Goal: Information Seeking & Learning: Learn about a topic

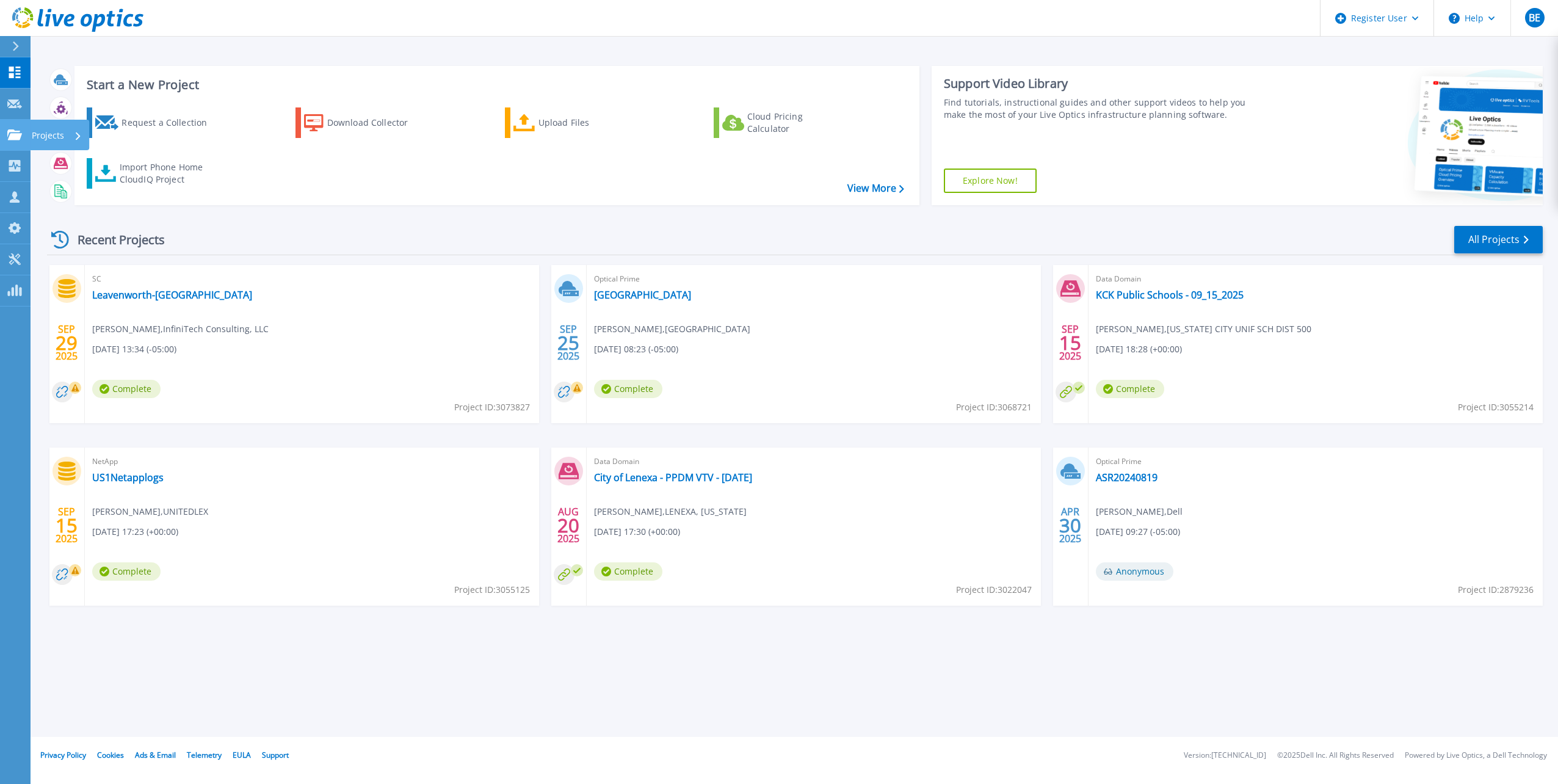
click at [17, 131] on icon at bounding box center [14, 134] width 14 height 10
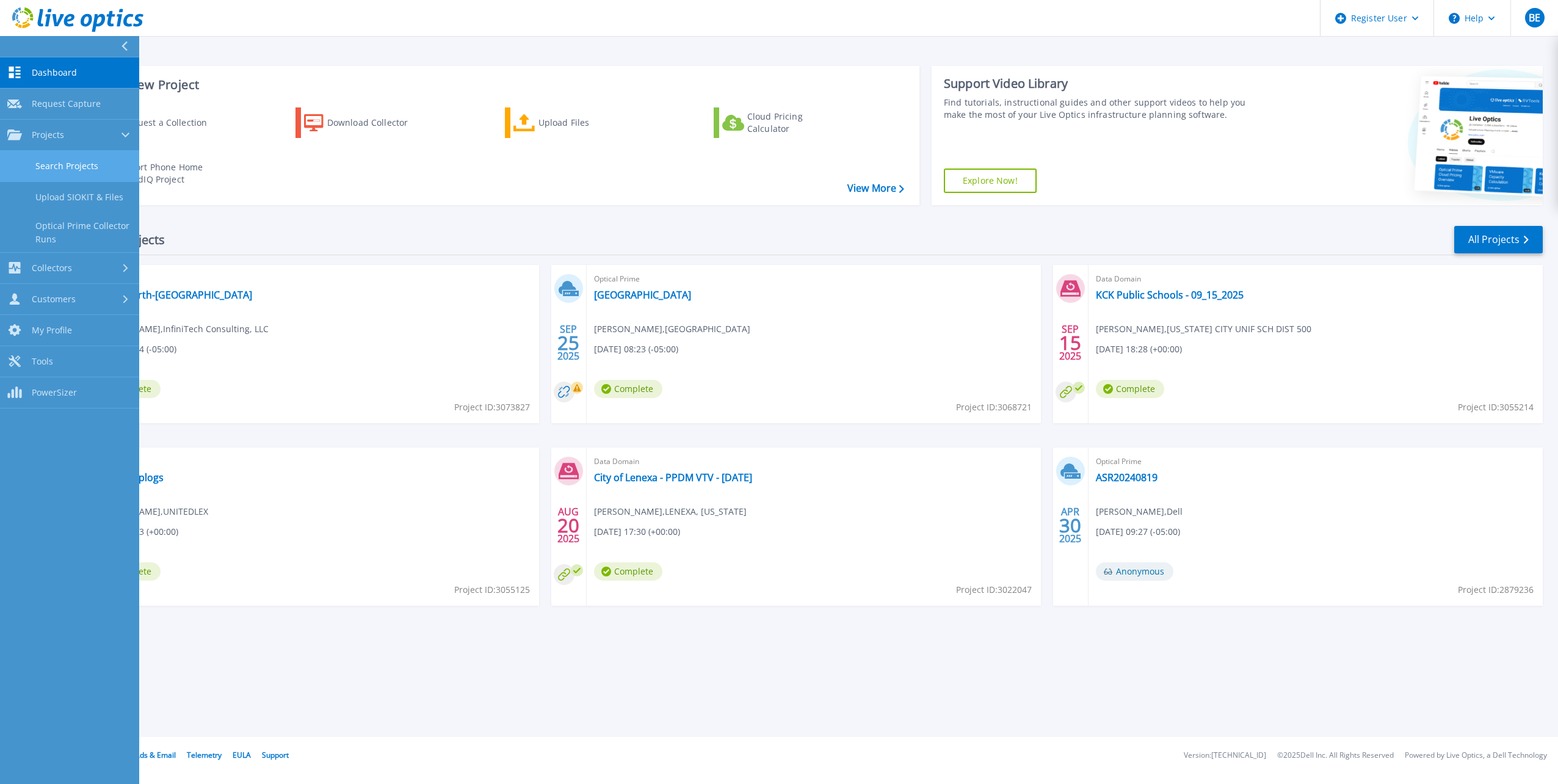
click at [57, 160] on link "Search Projects" at bounding box center [70, 166] width 139 height 31
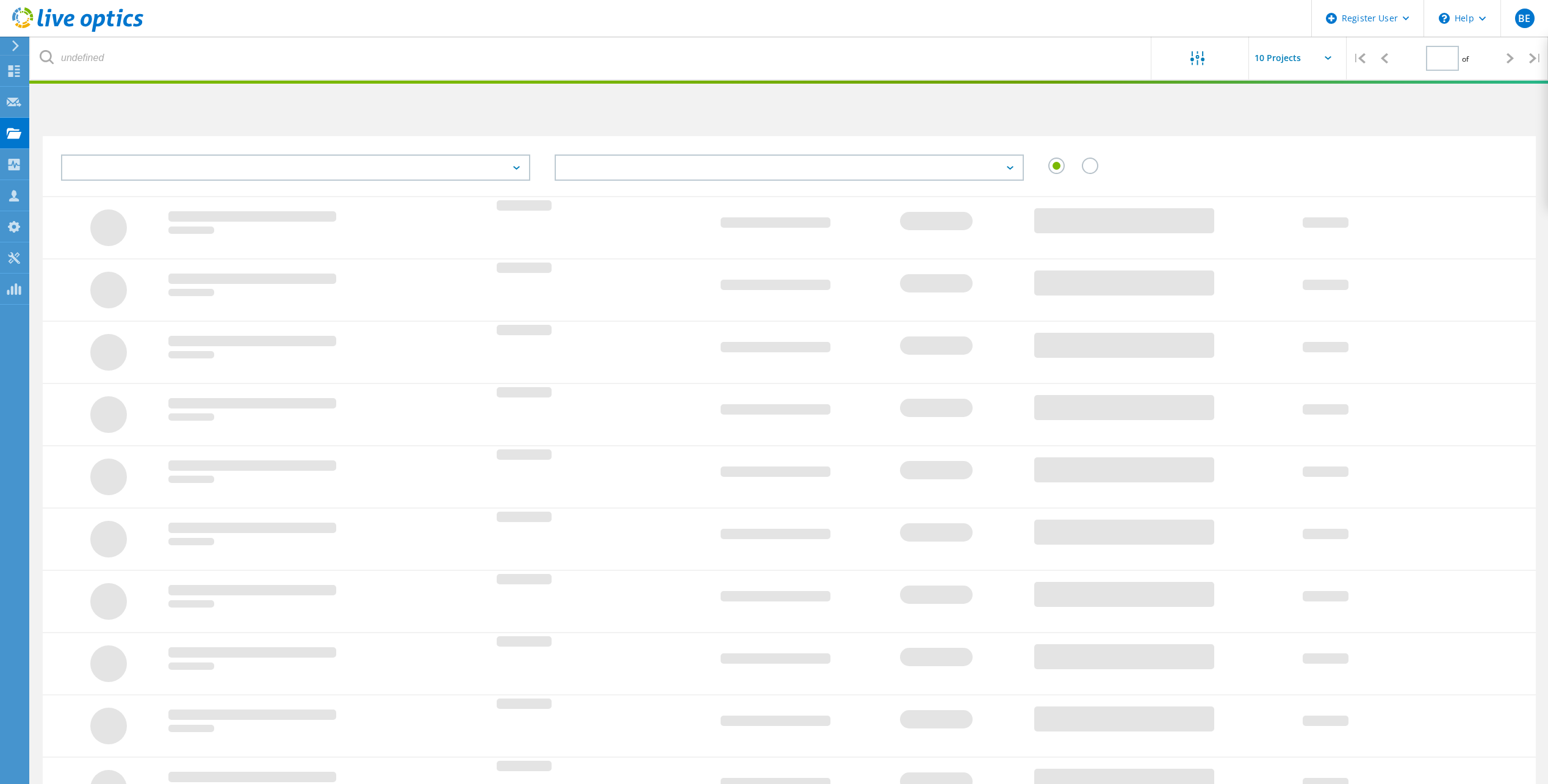
type input "1"
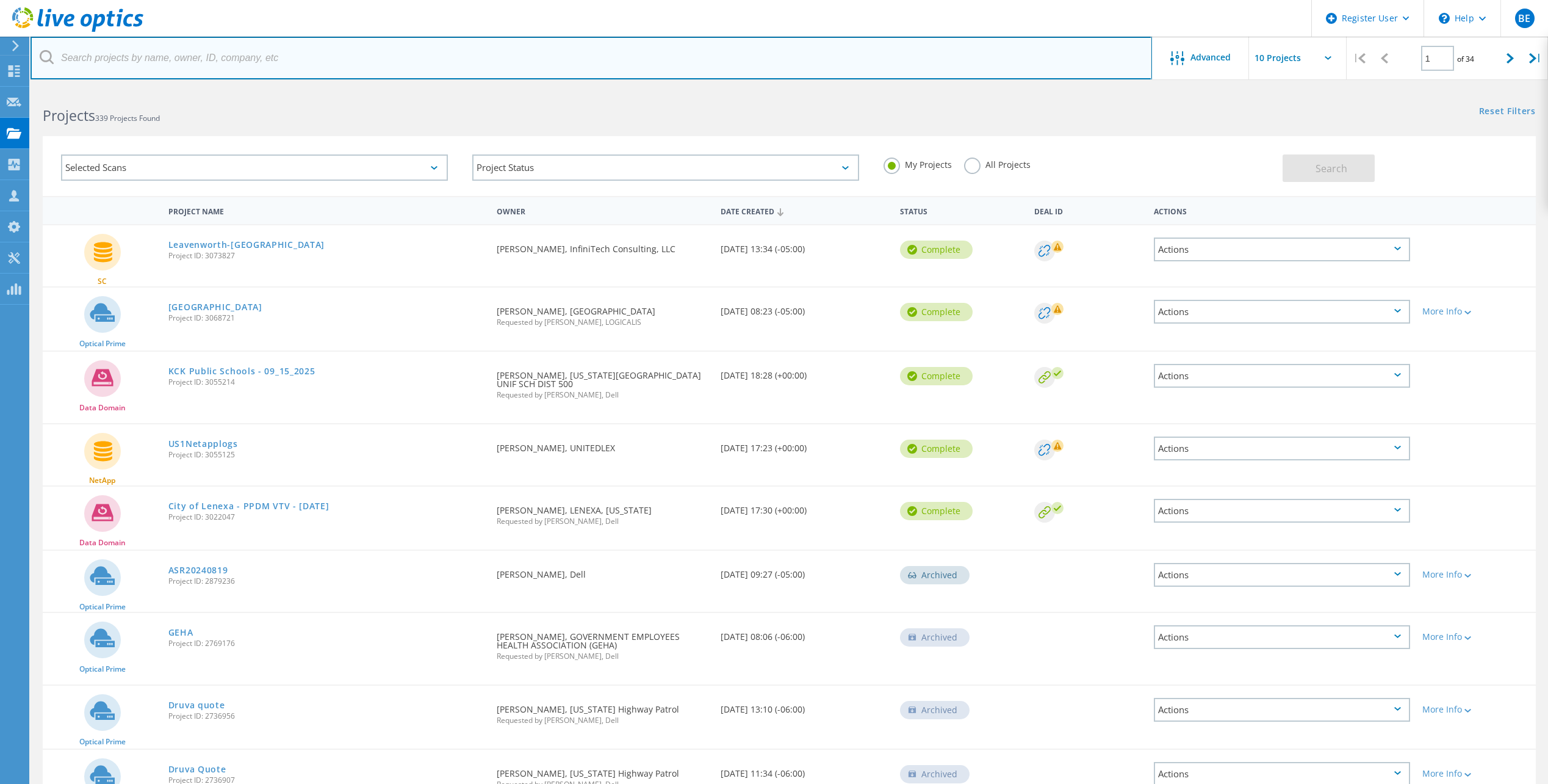
click at [239, 62] on input "text" at bounding box center [592, 57] width 1122 height 43
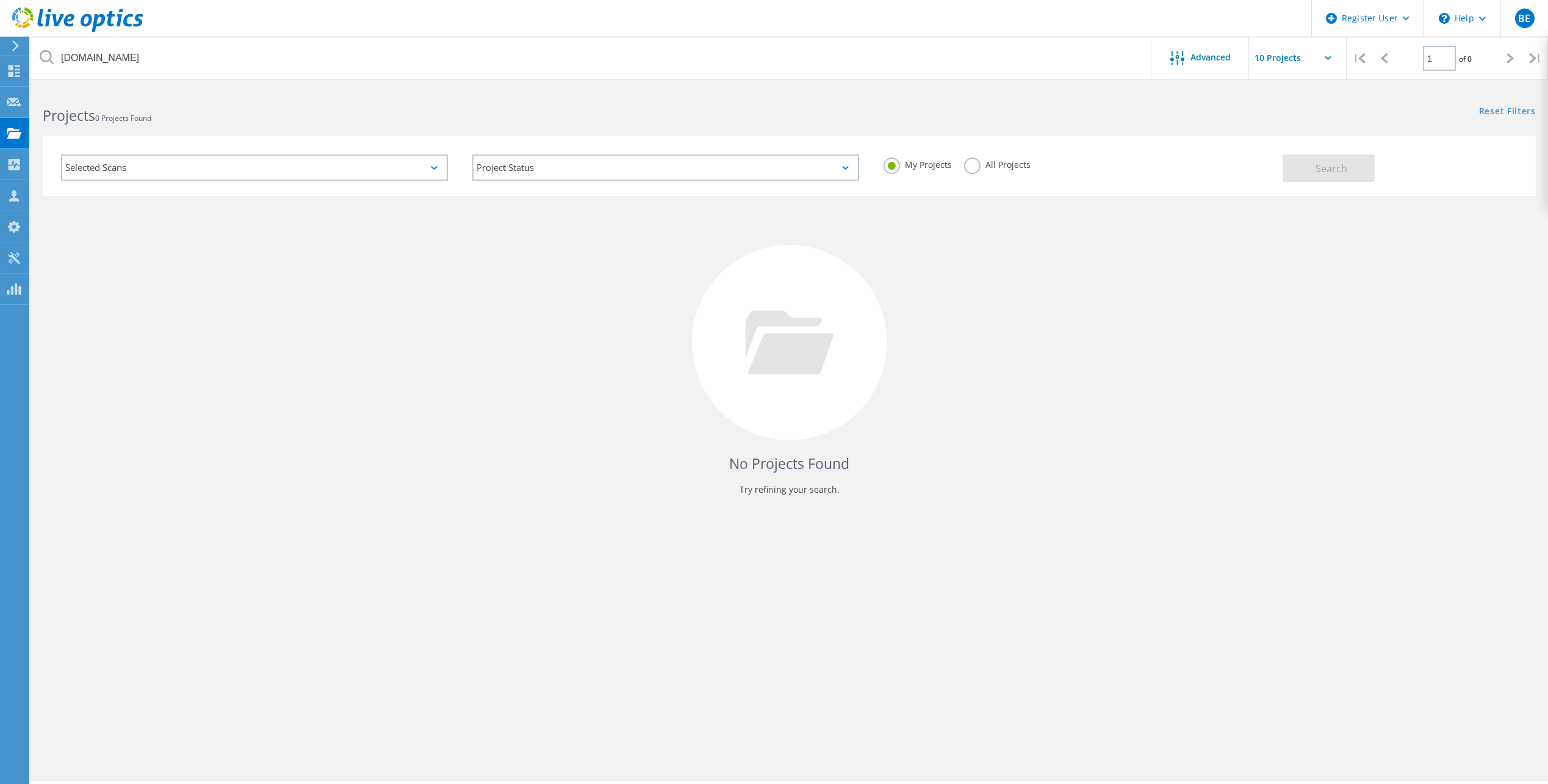
click at [969, 164] on label "All Projects" at bounding box center [997, 163] width 67 height 11
click at [0, 0] on input "All Projects" at bounding box center [0, 0] width 0 height 0
click at [1298, 171] on button "Search" at bounding box center [1329, 168] width 92 height 28
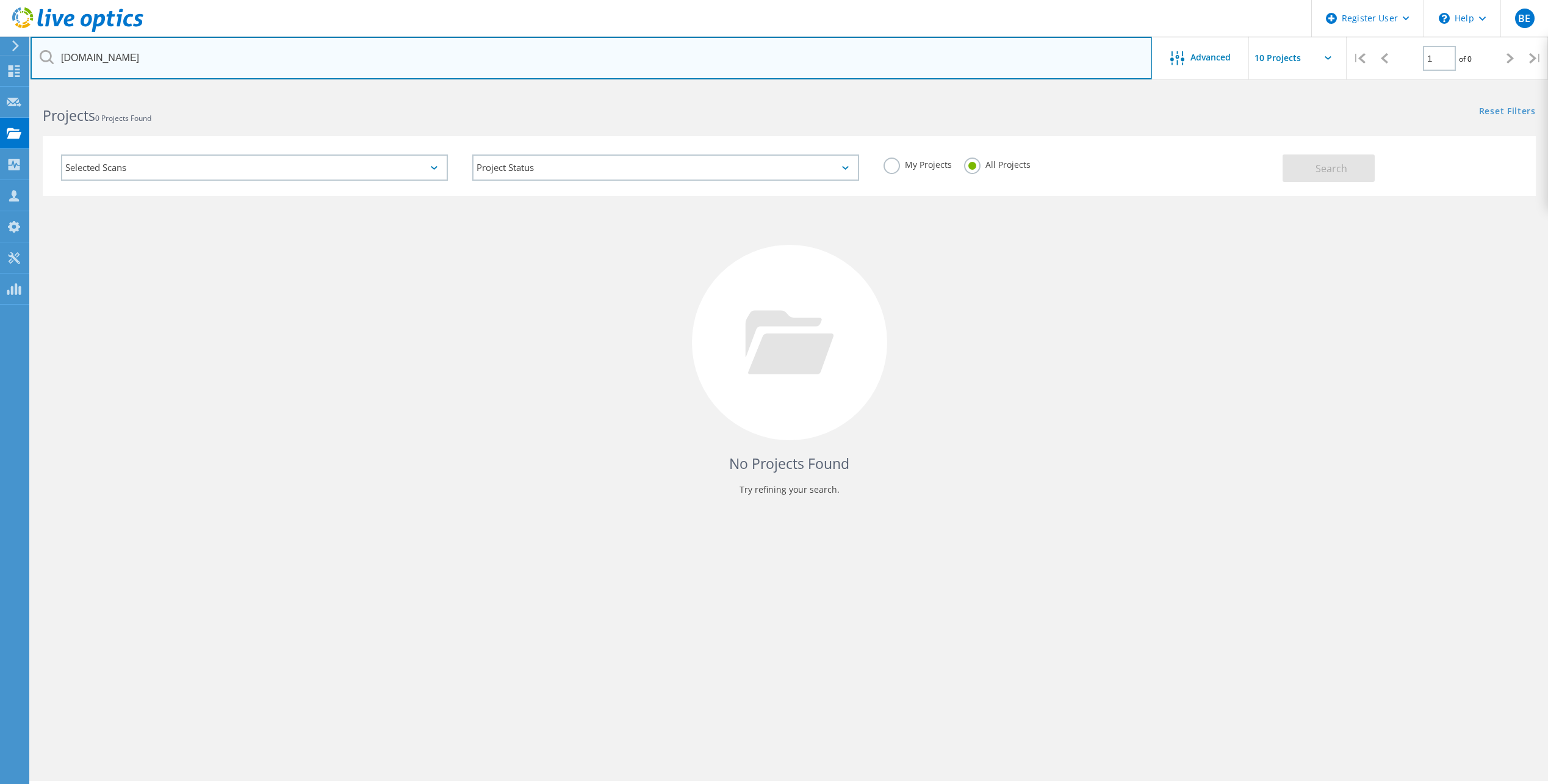
drag, startPoint x: 106, startPoint y: 58, endPoint x: 102, endPoint y: 109, distance: 51.2
click at [106, 58] on input "jacksonco.gov" at bounding box center [592, 57] width 1122 height 43
type input "jacksongov.org"
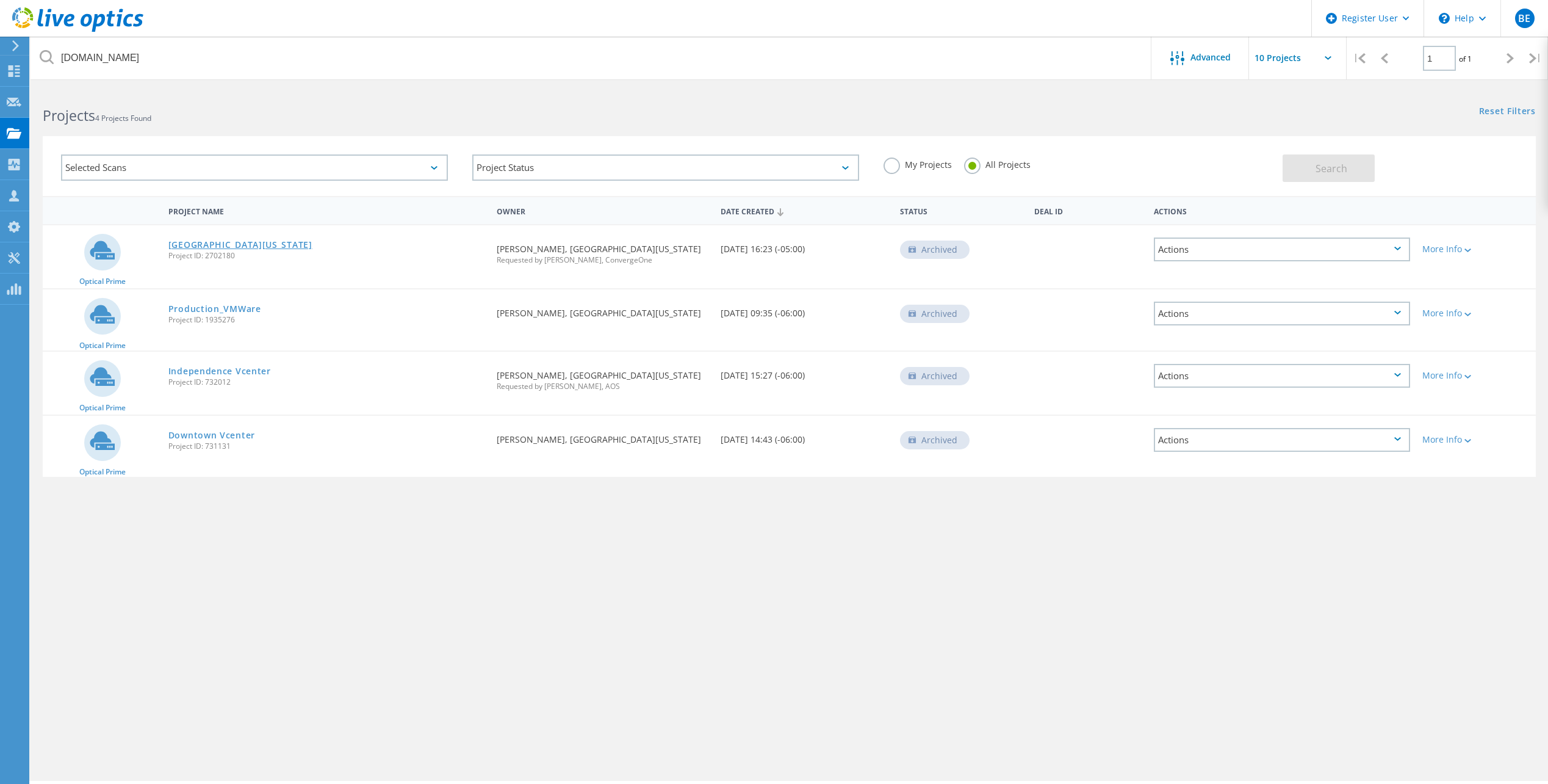
click at [235, 246] on link "Jackson County Missouri" at bounding box center [240, 244] width 144 height 9
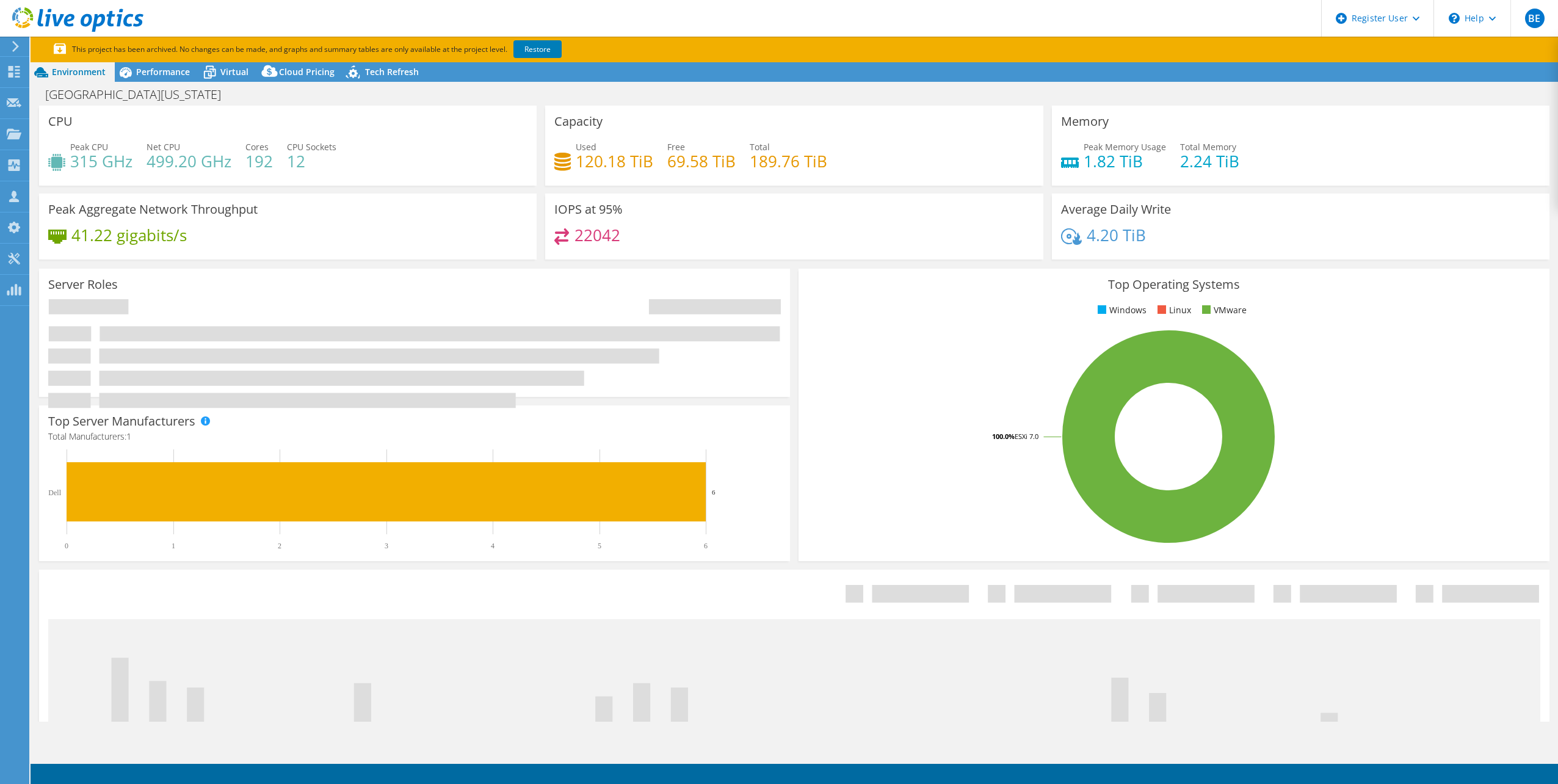
select select "USD"
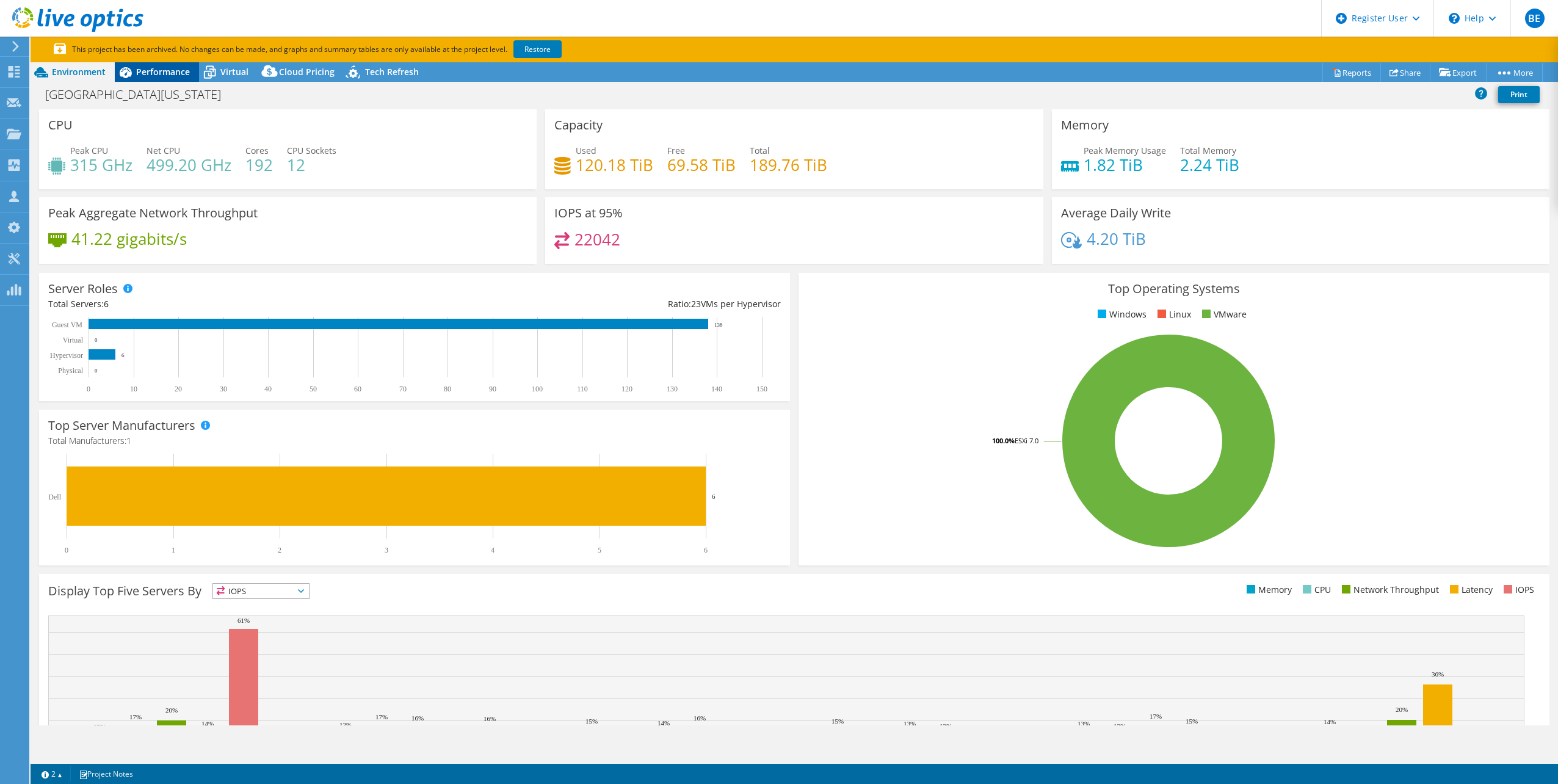
click at [175, 69] on span "Performance" at bounding box center [163, 71] width 53 height 11
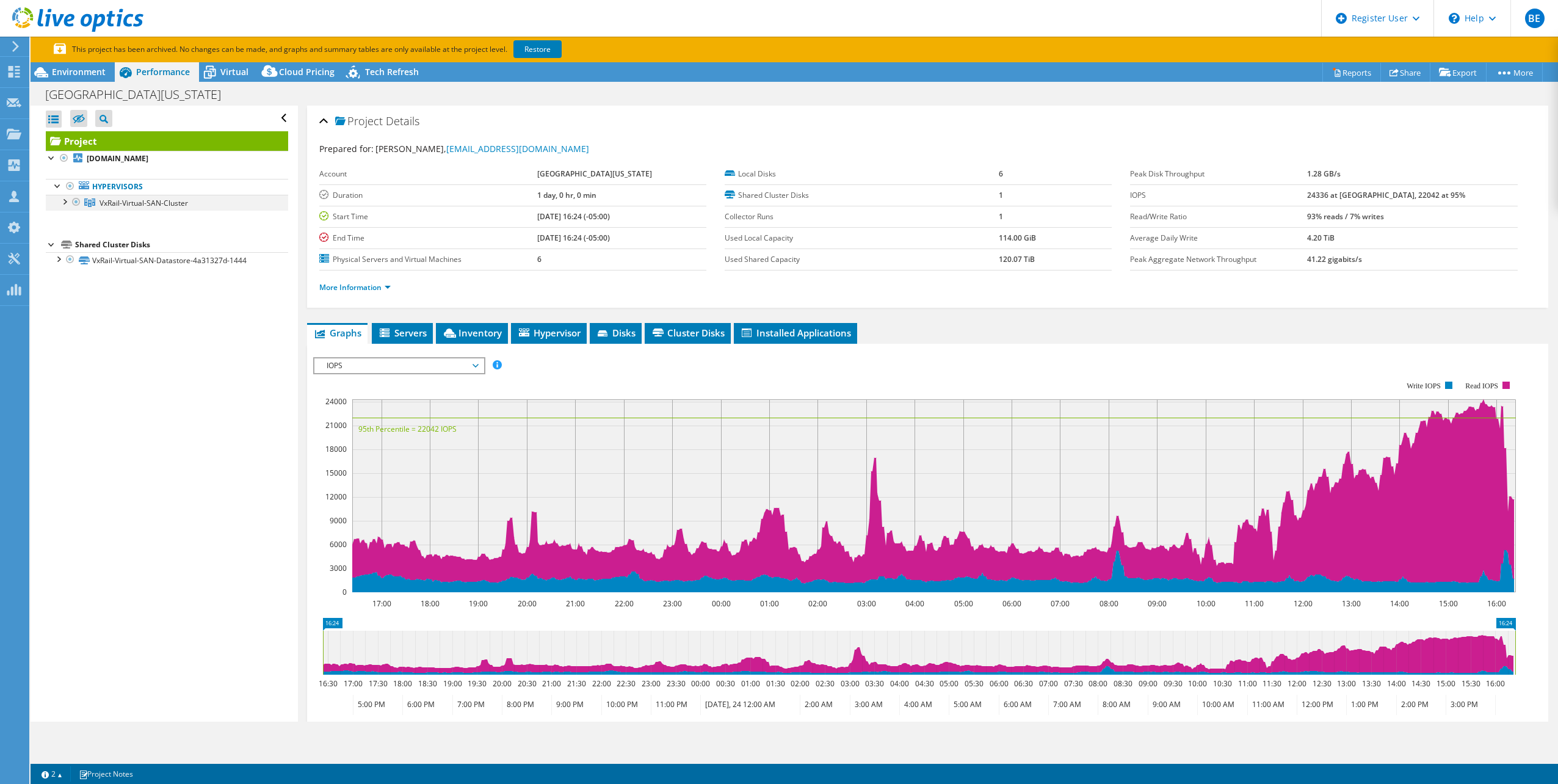
click at [66, 198] on div at bounding box center [64, 200] width 12 height 12
click at [64, 69] on span "Environment" at bounding box center [78, 71] width 53 height 11
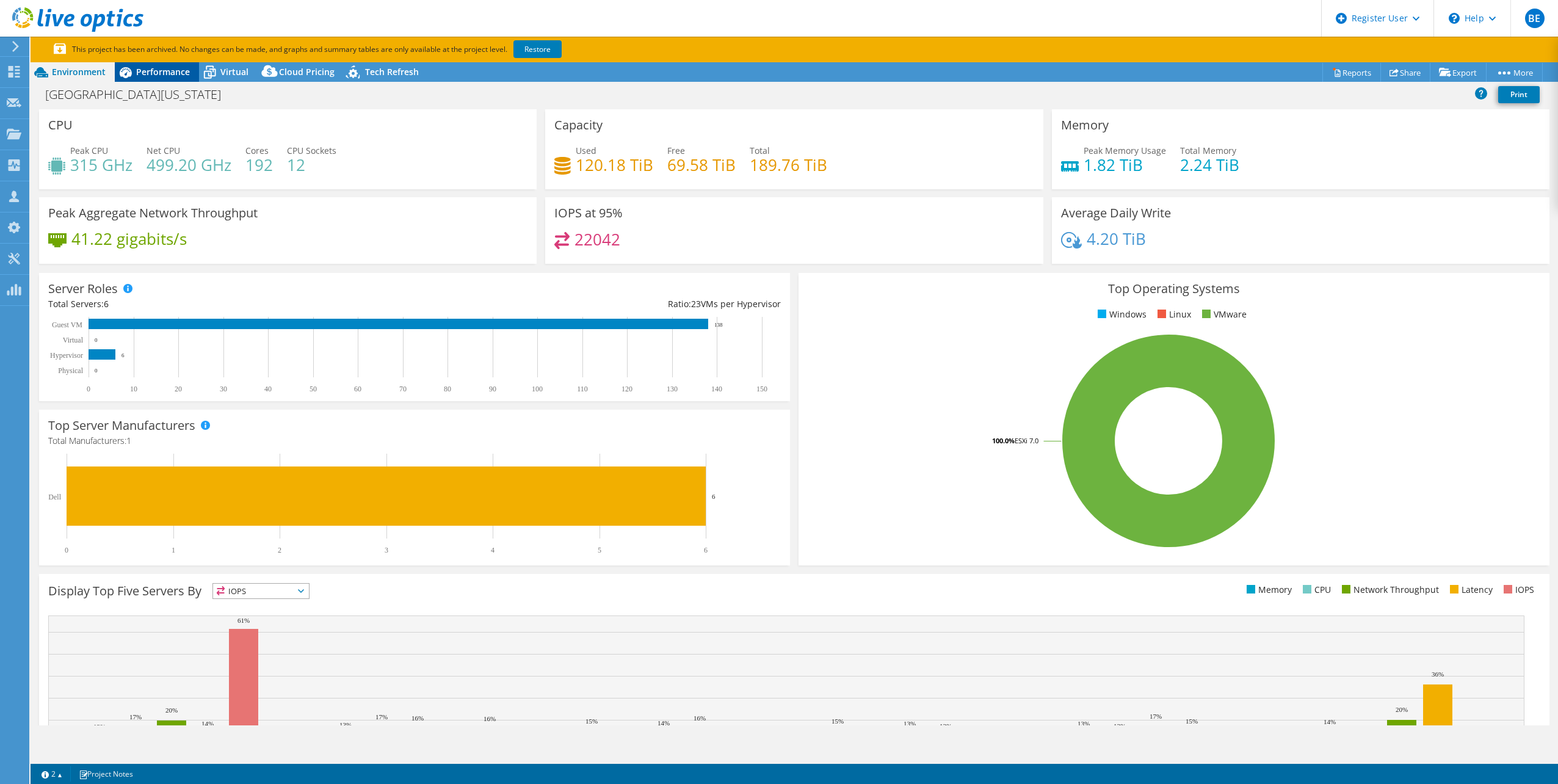
click at [150, 70] on span "Performance" at bounding box center [163, 71] width 53 height 11
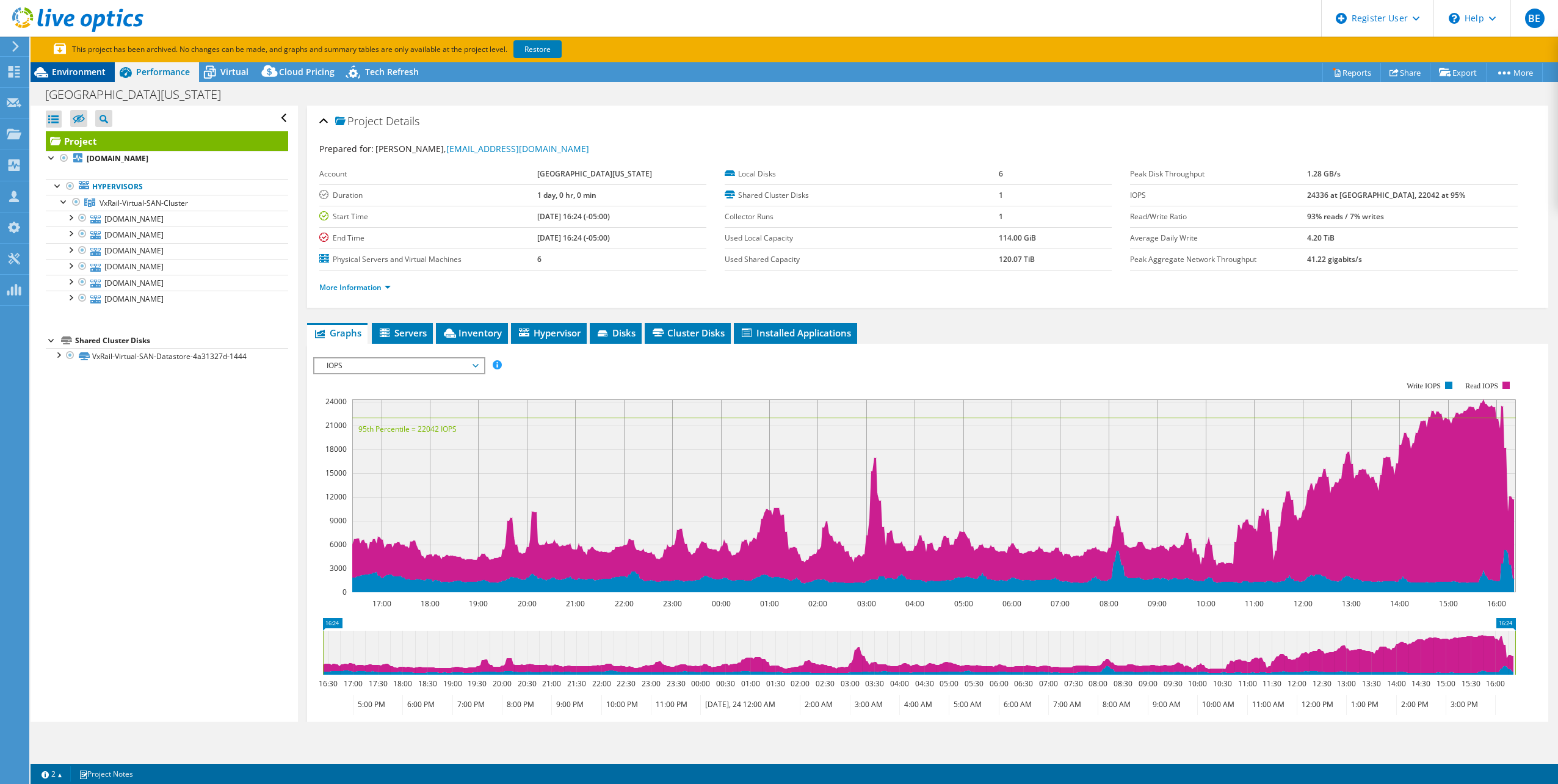
click at [91, 69] on span "Environment" at bounding box center [78, 71] width 53 height 11
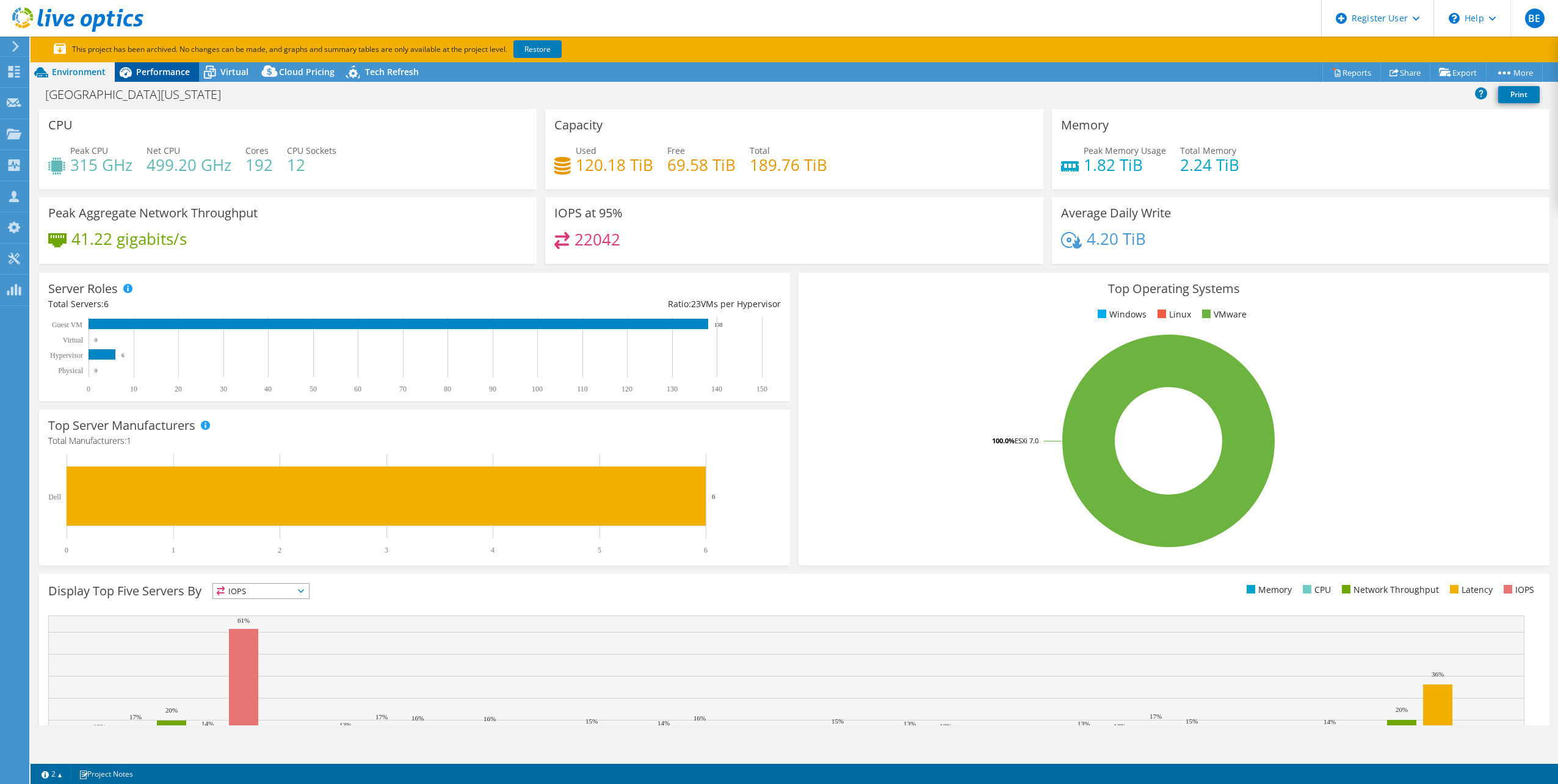
click at [166, 75] on span "Performance" at bounding box center [163, 71] width 53 height 11
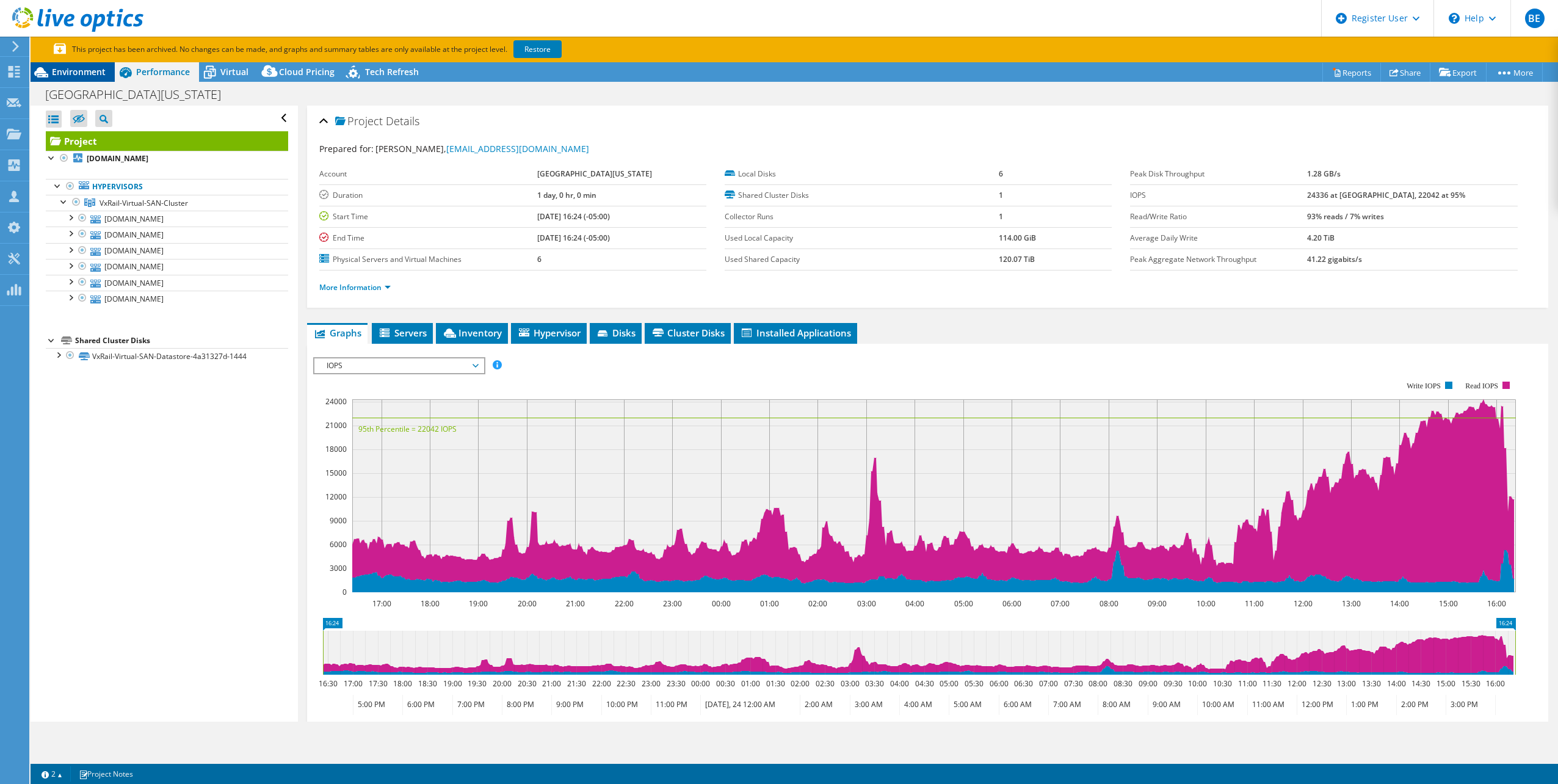
drag, startPoint x: 93, startPoint y: 67, endPoint x: 104, endPoint y: 74, distance: 13.0
click at [93, 67] on span "Environment" at bounding box center [78, 71] width 53 height 11
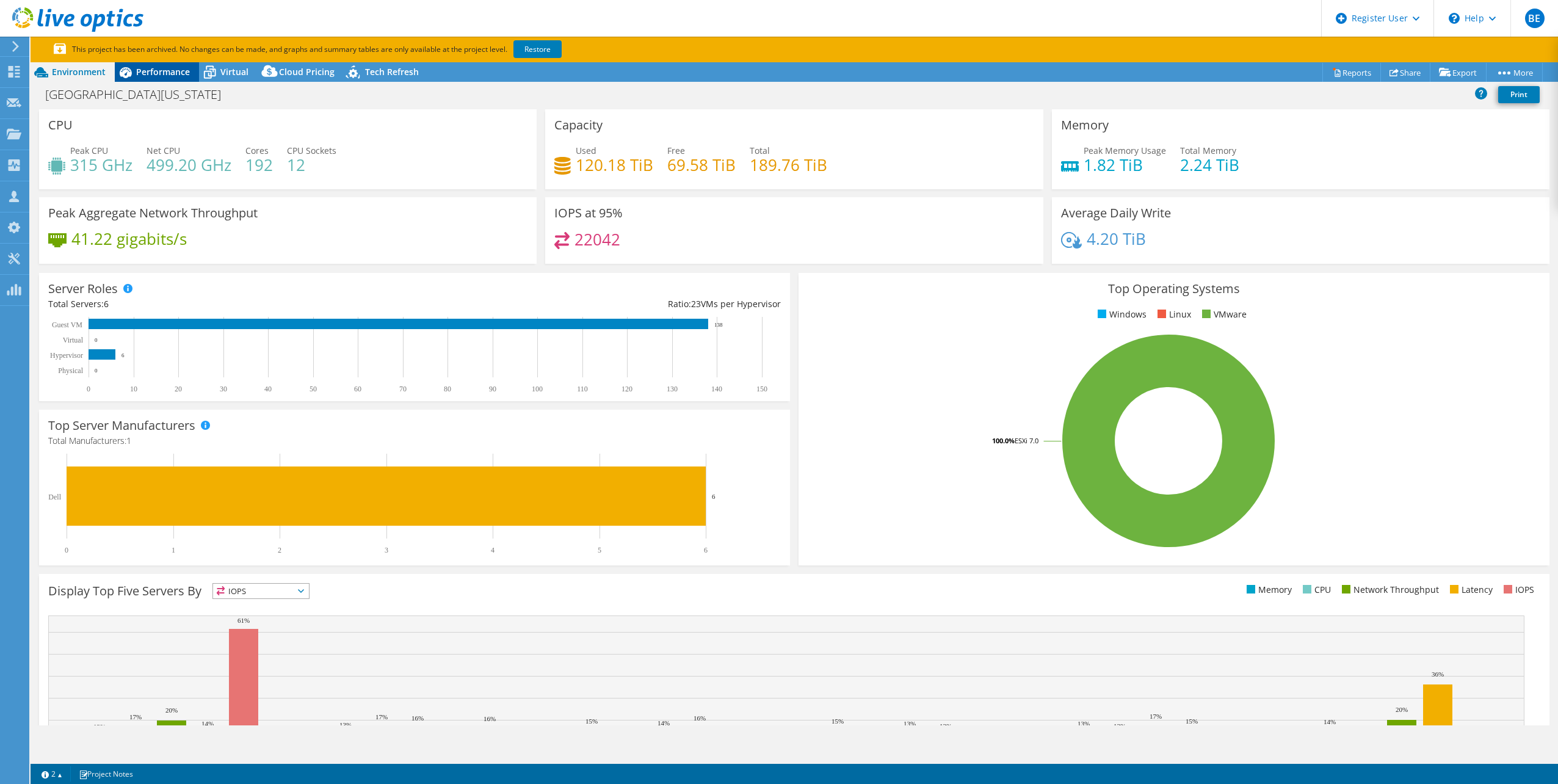
click at [162, 72] on span "Performance" at bounding box center [163, 71] width 53 height 11
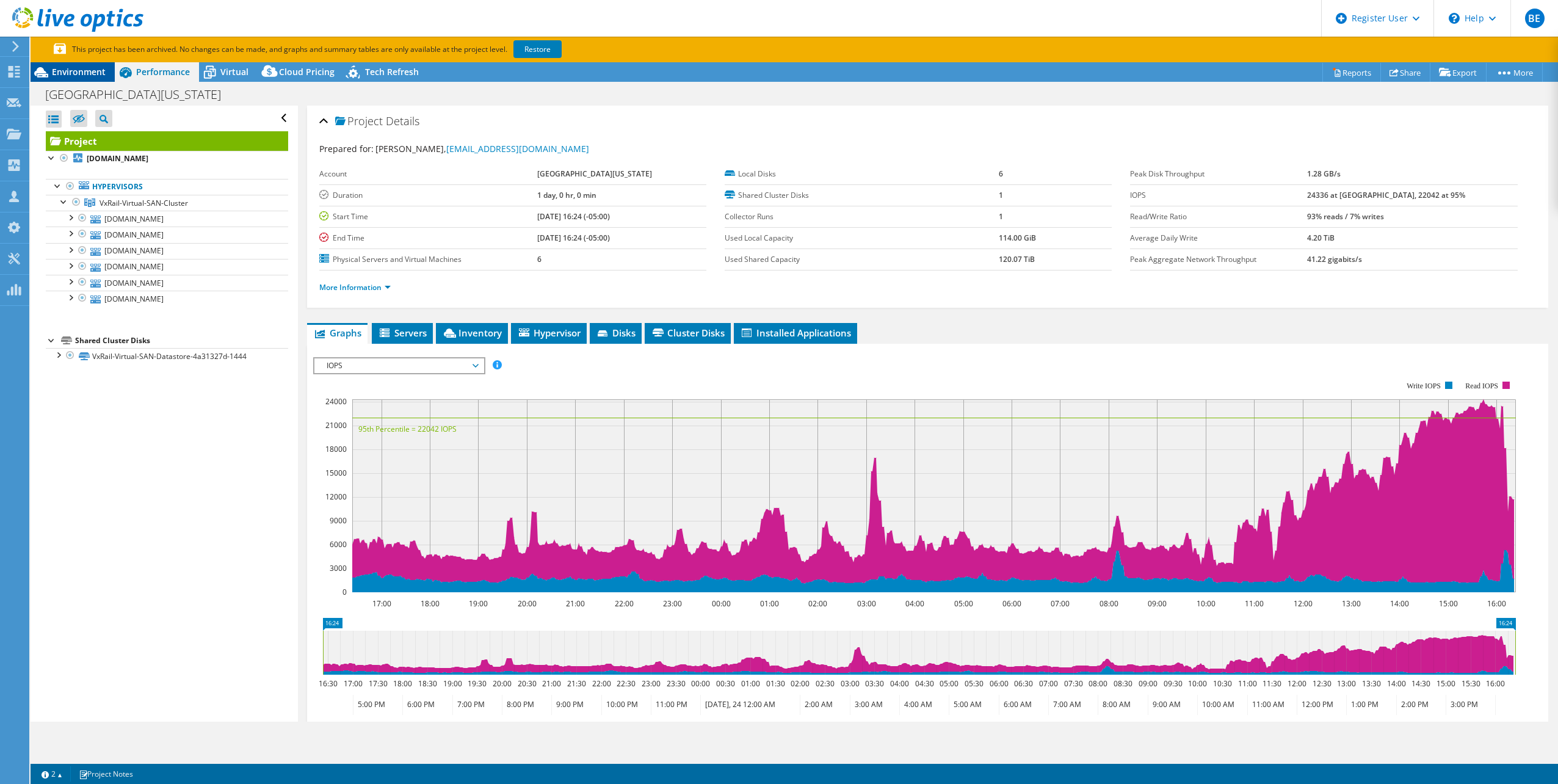
click at [94, 74] on span "Environment" at bounding box center [78, 71] width 53 height 11
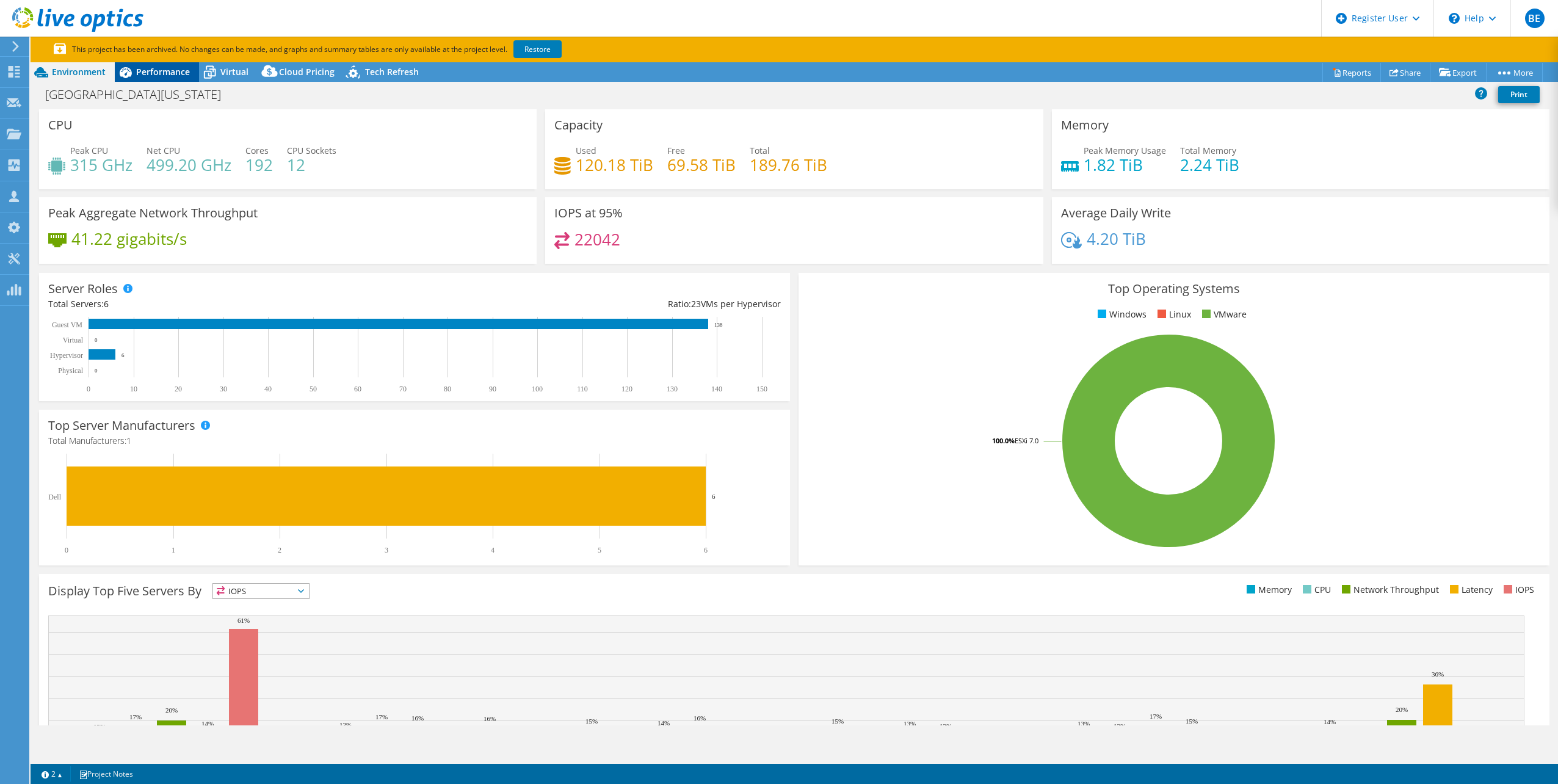
click at [161, 69] on span "Performance" at bounding box center [163, 71] width 53 height 11
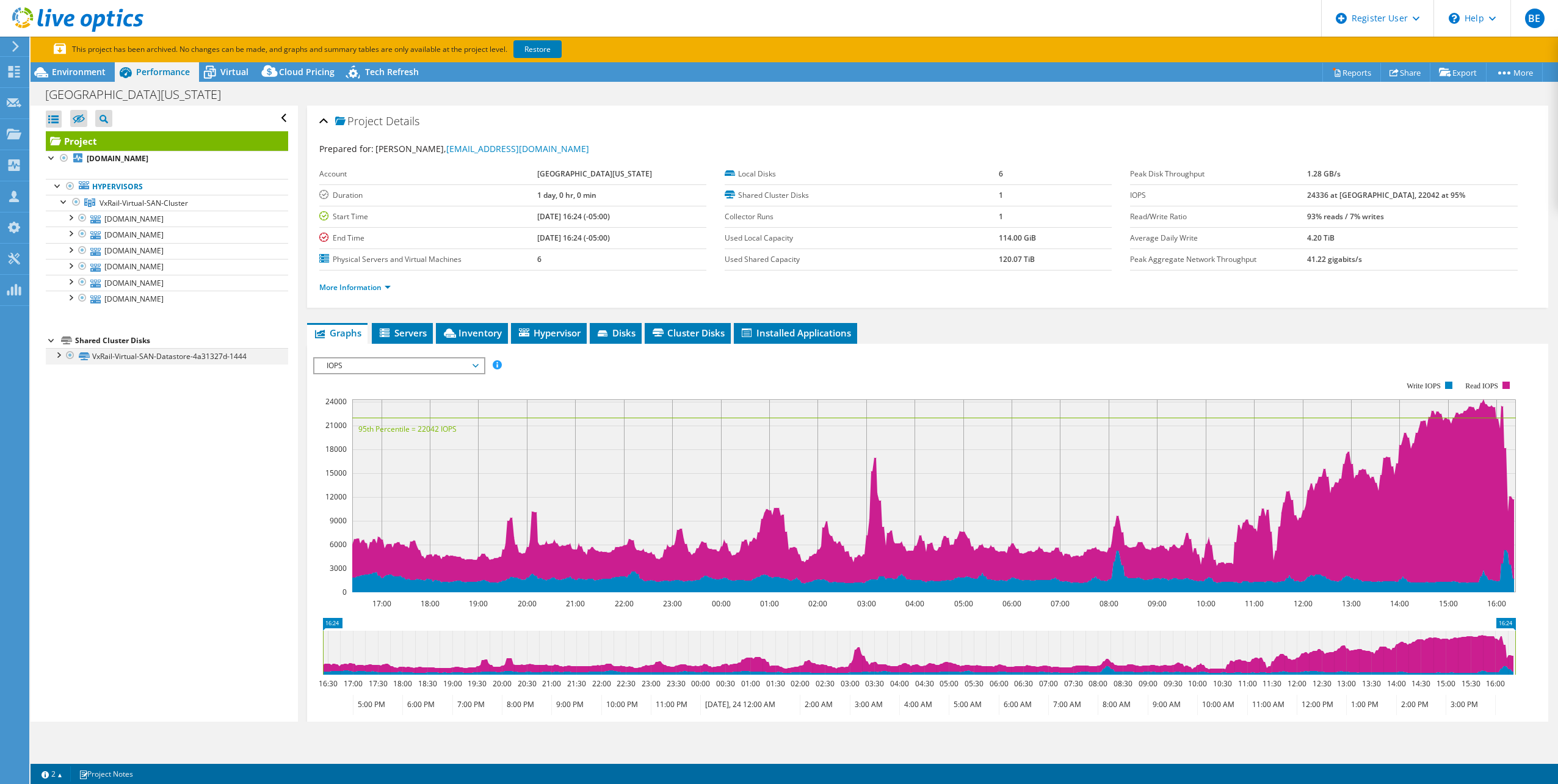
click at [58, 355] on div at bounding box center [57, 353] width 12 height 12
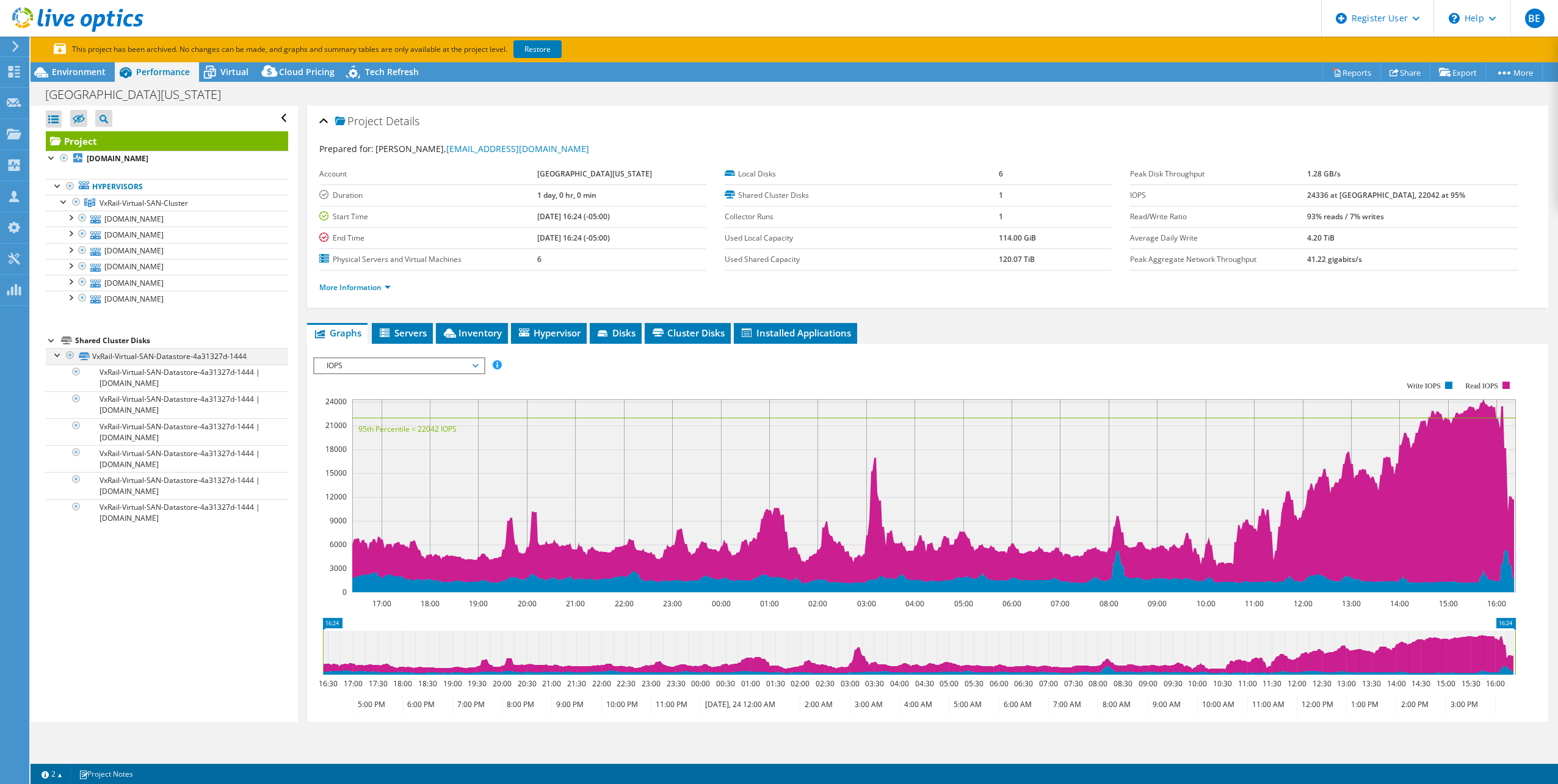
click at [58, 355] on div at bounding box center [57, 353] width 12 height 12
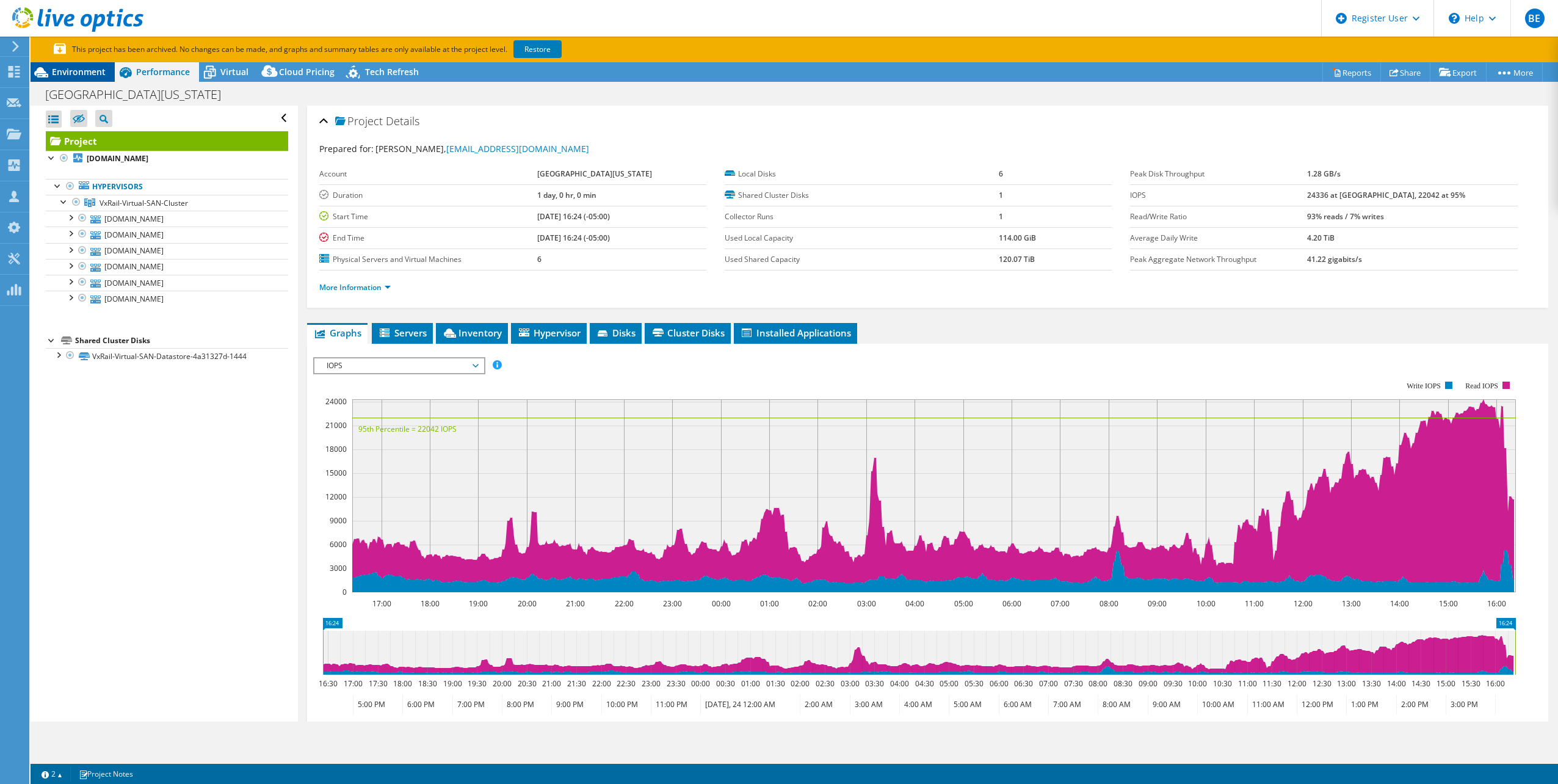
click at [51, 76] on span "Environment" at bounding box center [78, 71] width 53 height 11
